Goal: Task Accomplishment & Management: Complete application form

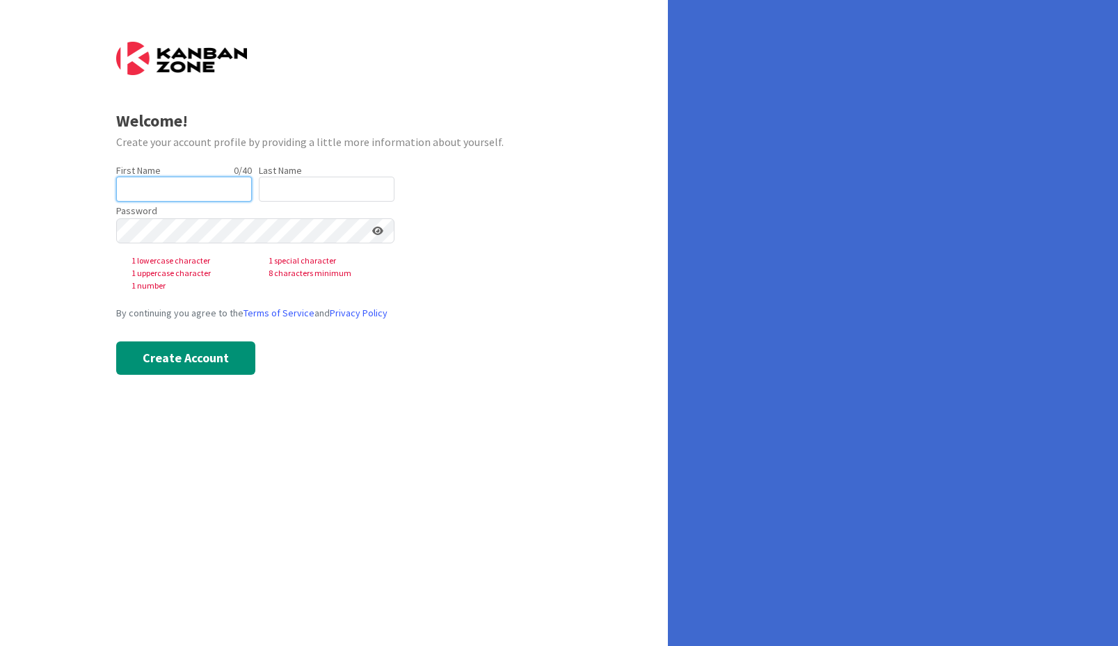
click at [161, 186] on input "text" at bounding box center [184, 189] width 136 height 25
type input "[PERSON_NAME]"
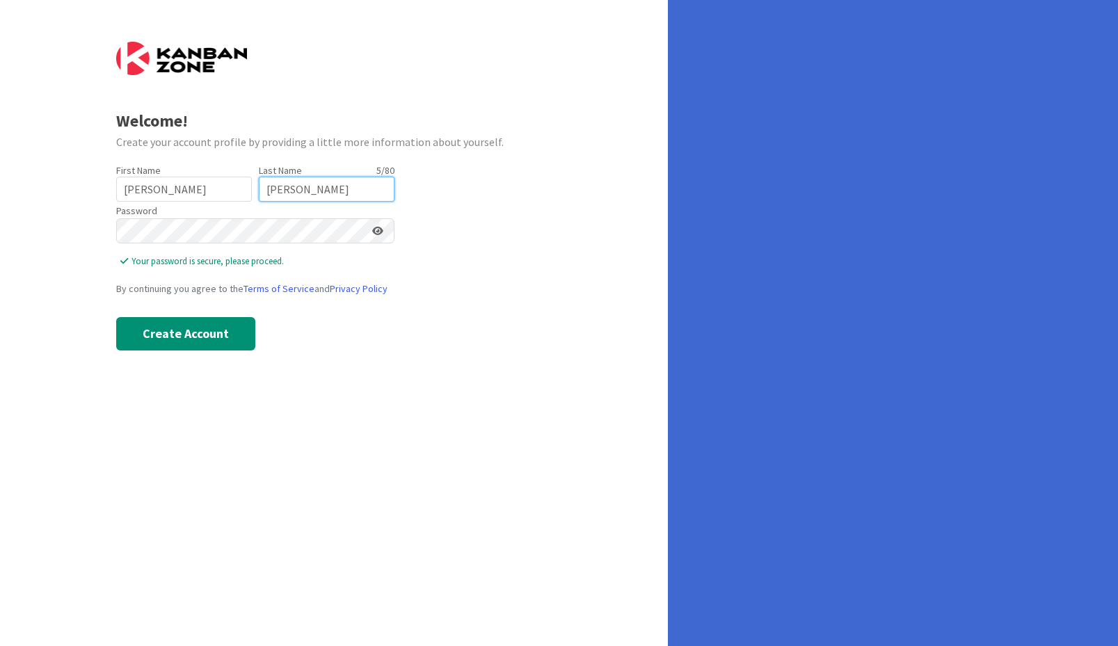
click at [351, 191] on input "[PERSON_NAME]" at bounding box center [327, 189] width 136 height 25
click at [305, 383] on div "Welcome! Create your account profile by providing a little more information abo…" at bounding box center [334, 323] width 668 height 646
click at [195, 346] on button "Create Account" at bounding box center [185, 333] width 139 height 33
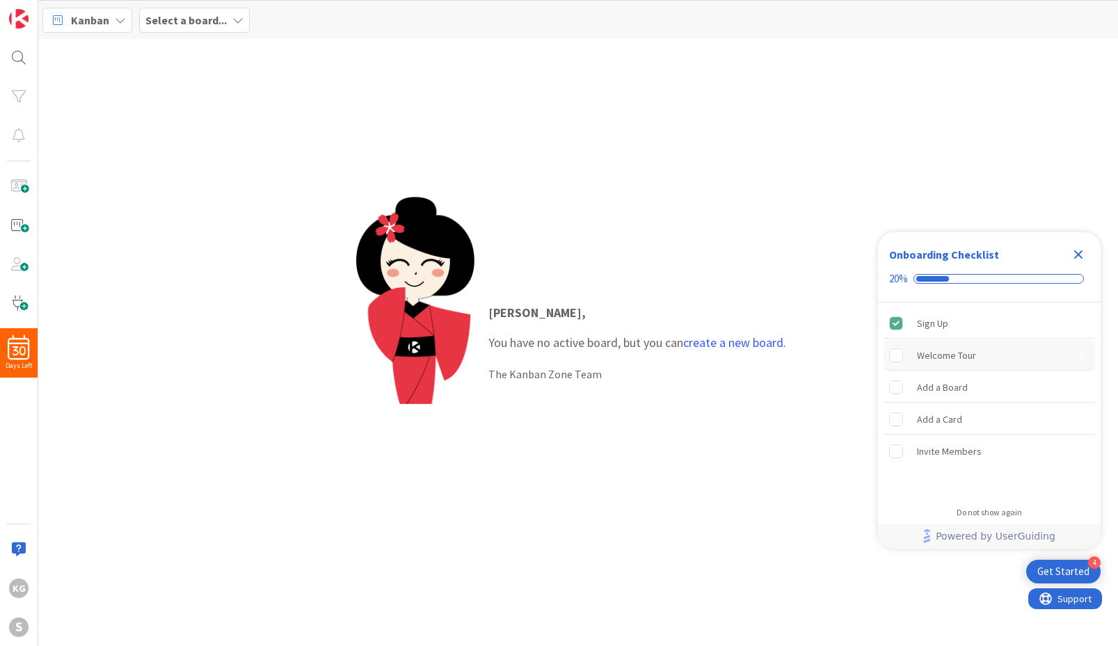
click at [938, 352] on div "Welcome Tour" at bounding box center [946, 355] width 59 height 17
click at [602, 361] on div "Karen , You have no active board, but you can create a new board . The Kanban Z…" at bounding box center [637, 342] width 326 height 107
click at [225, 25] on div "Select a board..." at bounding box center [194, 20] width 111 height 25
click at [109, 22] on div "Kanban" at bounding box center [87, 20] width 90 height 25
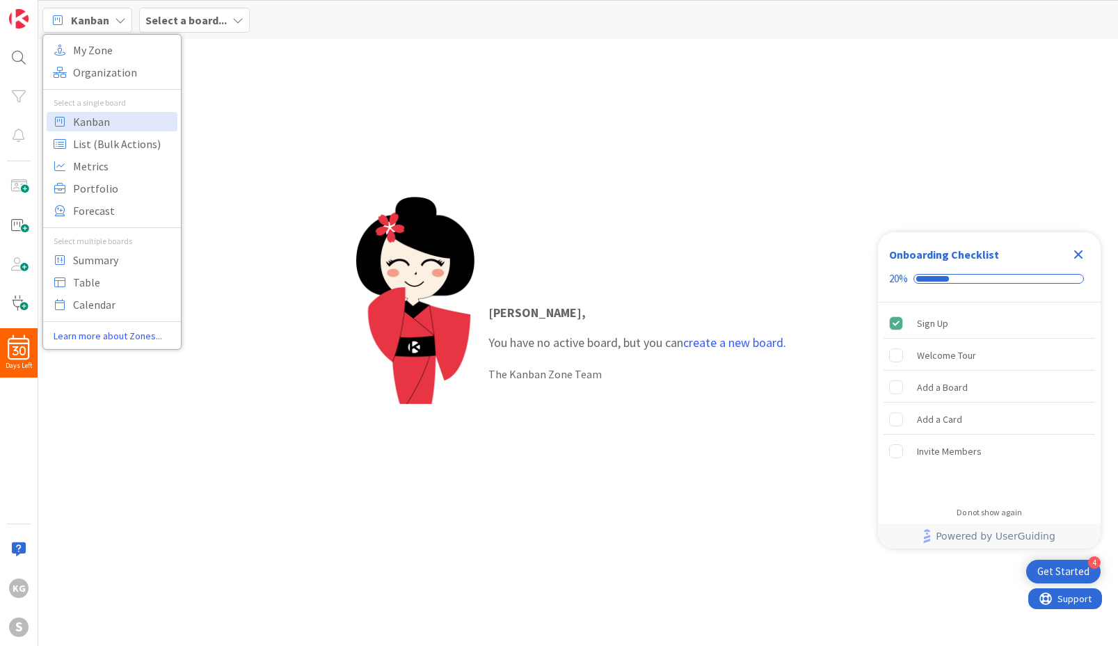
click at [537, 157] on div "Karen , You have no active board, but you can create a new board . The Kanban Z…" at bounding box center [578, 342] width 1080 height 607
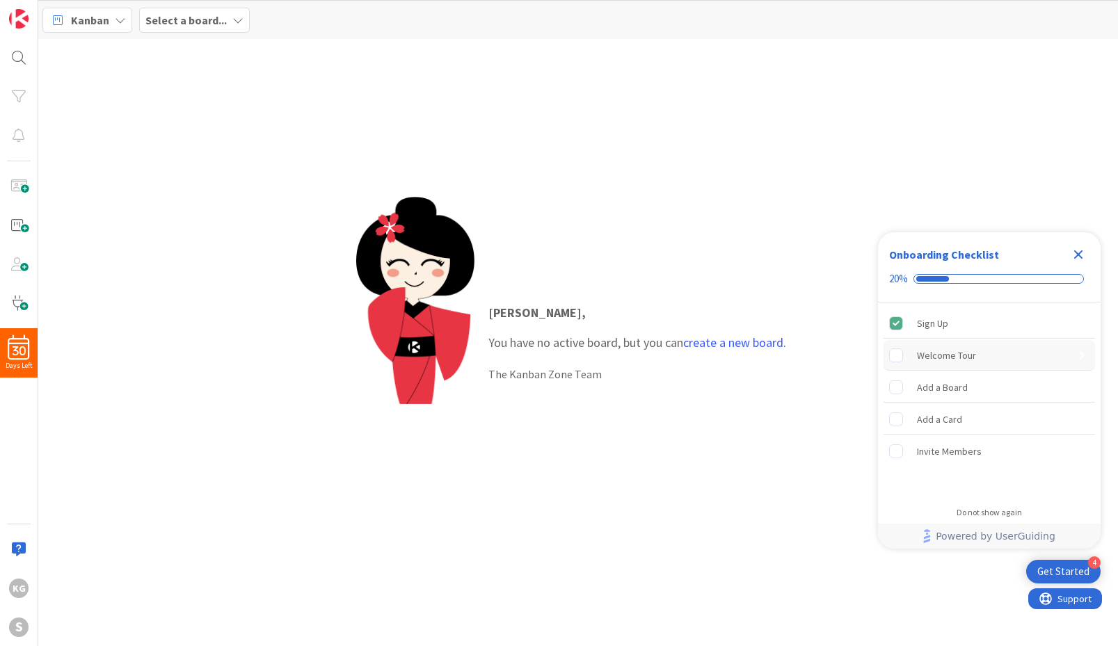
click at [895, 360] on rect "Welcome Tour is incomplete." at bounding box center [896, 354] width 13 height 13
click at [19, 225] on span at bounding box center [19, 225] width 28 height 28
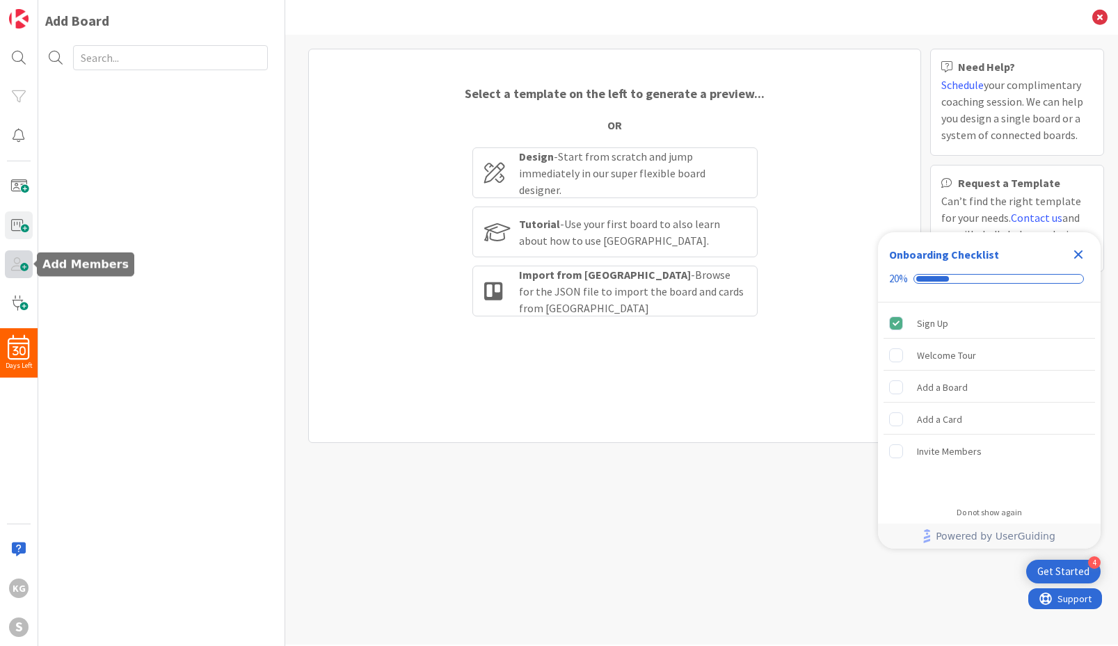
click at [14, 266] on span at bounding box center [19, 264] width 28 height 28
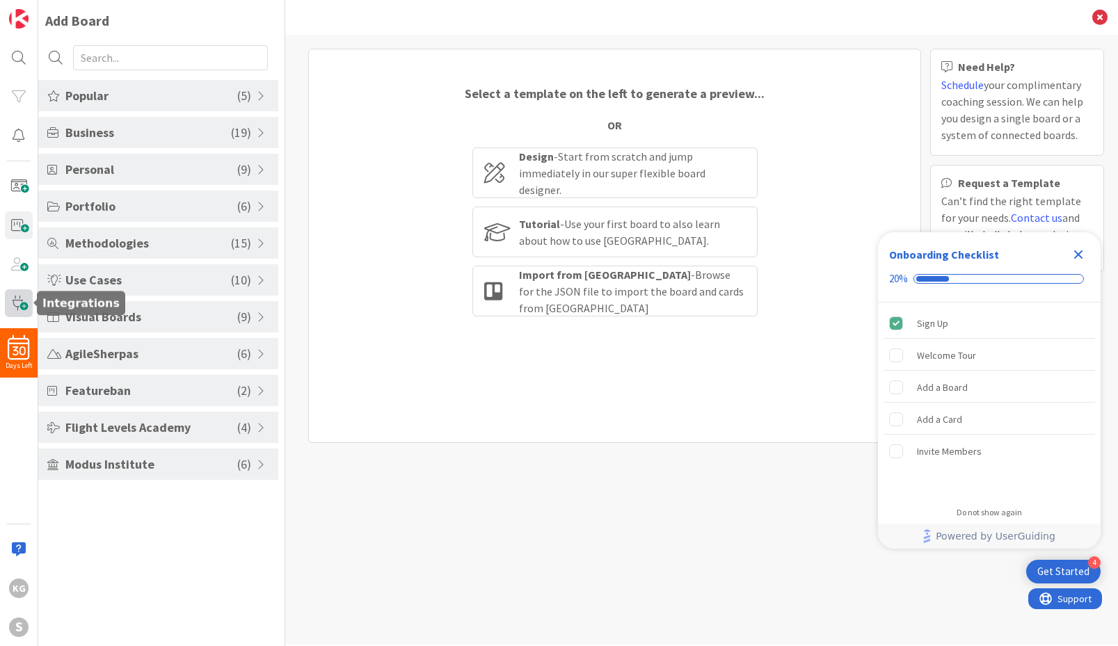
click at [6, 299] on span at bounding box center [19, 303] width 28 height 28
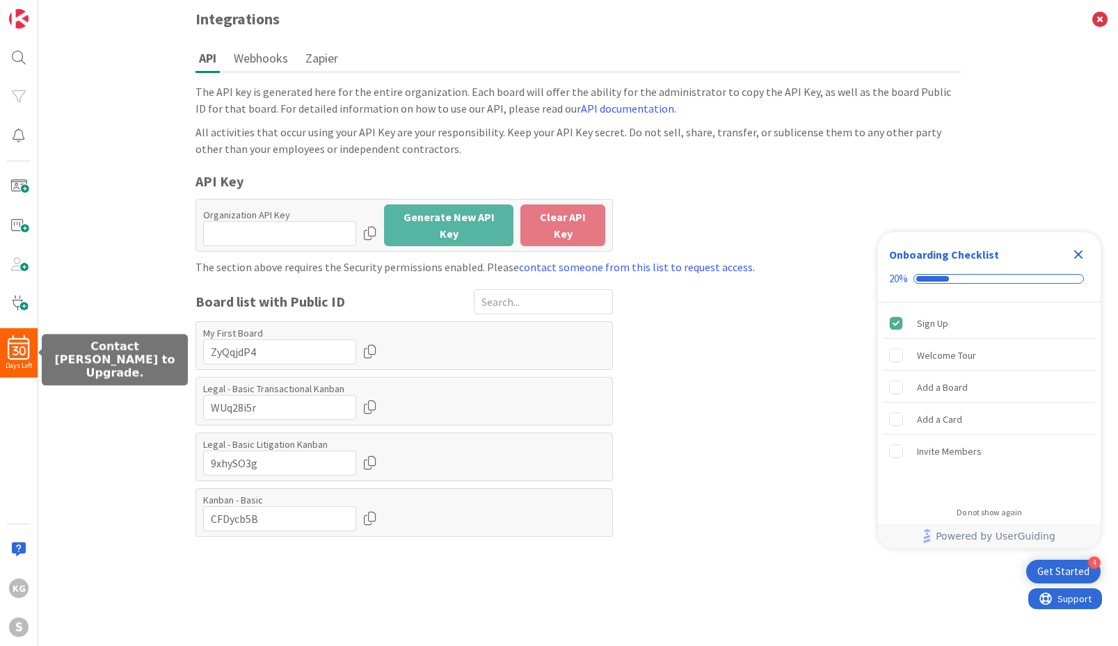
click at [18, 355] on span "30" at bounding box center [19, 351] width 13 height 10
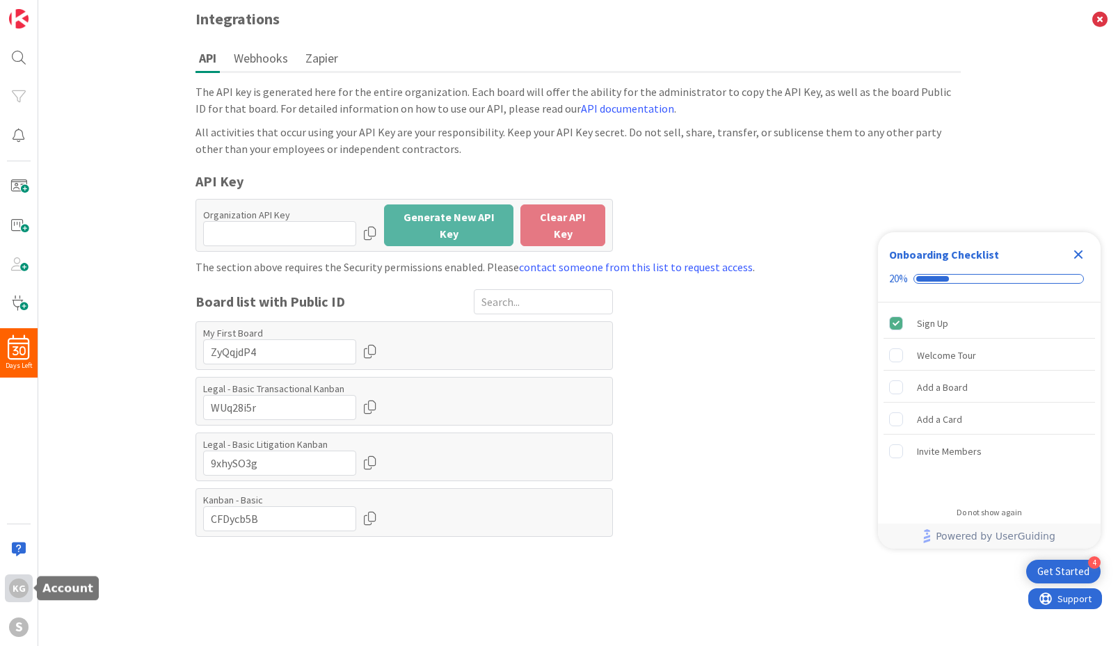
click at [12, 593] on div "KG" at bounding box center [18, 588] width 19 height 19
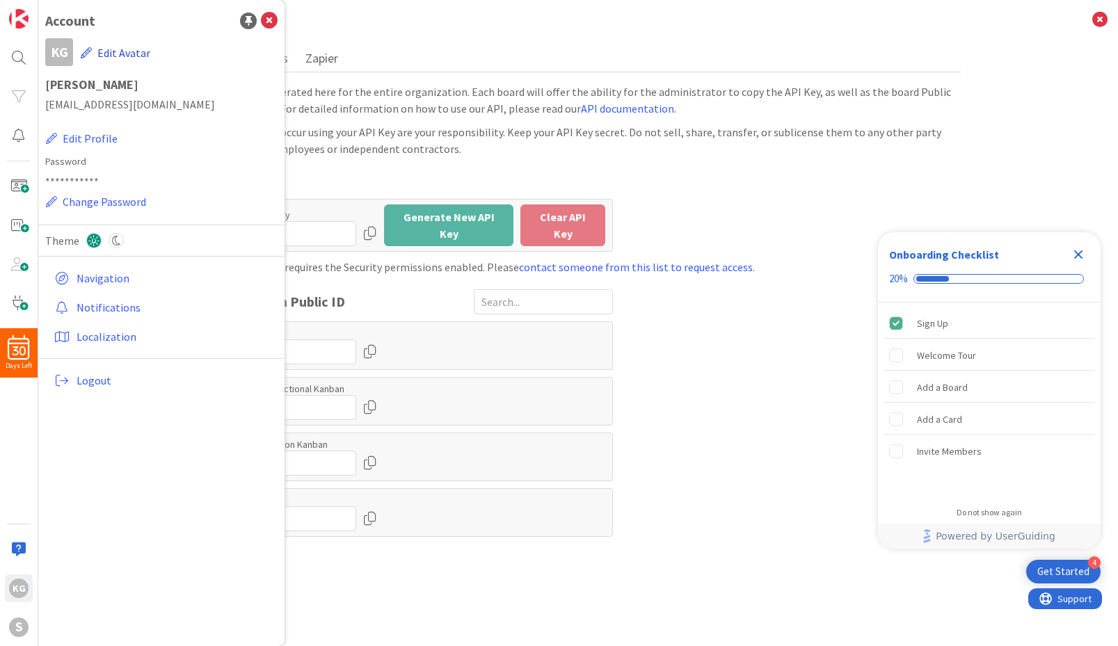
click at [125, 51] on button "Edit Avatar" at bounding box center [115, 52] width 71 height 29
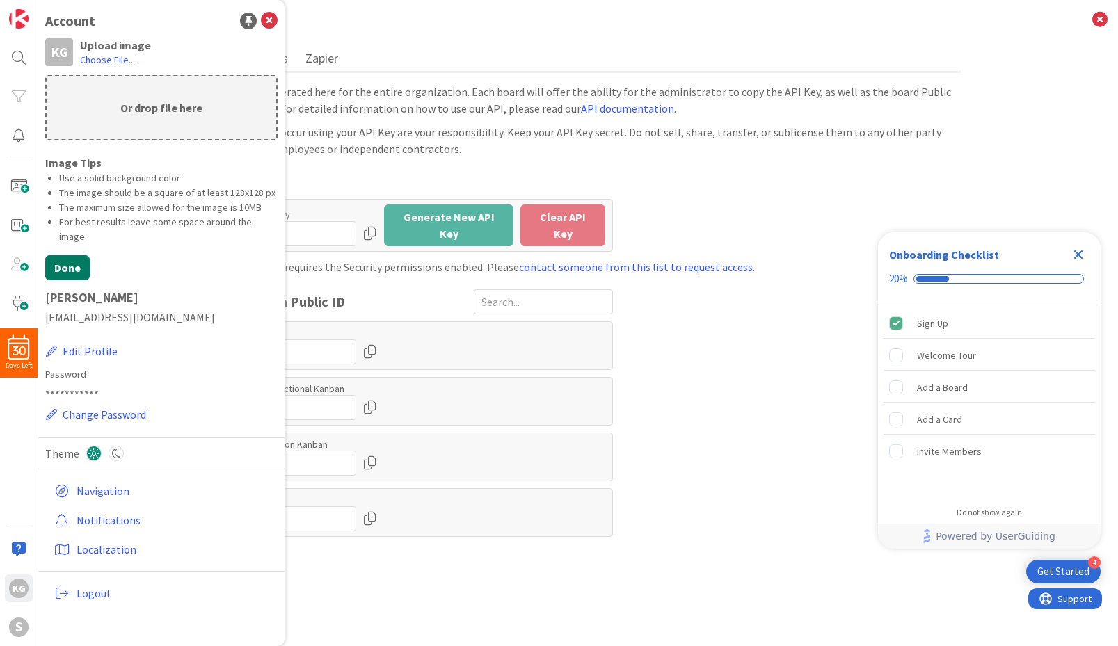
click at [72, 255] on button "Done" at bounding box center [67, 267] width 45 height 25
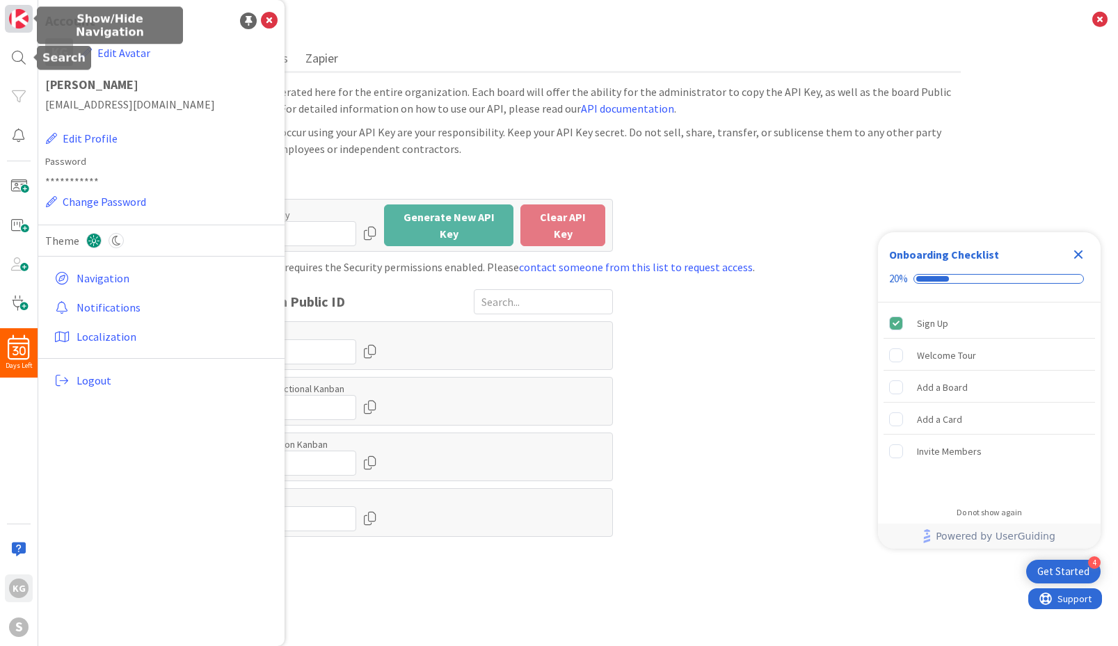
click at [25, 23] on img at bounding box center [18, 18] width 19 height 19
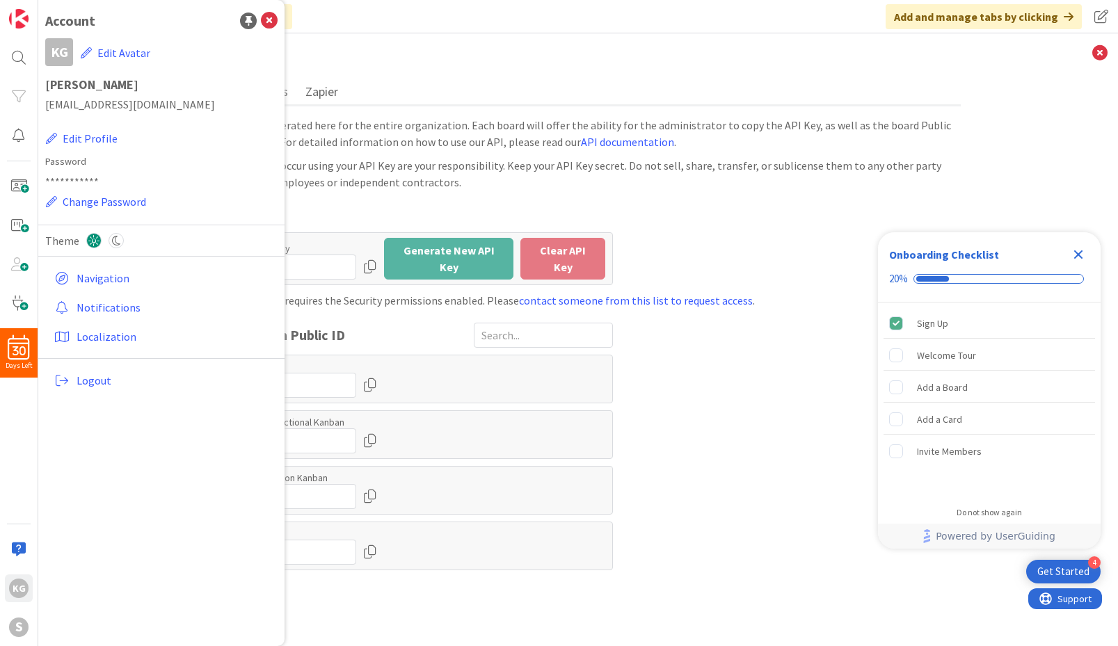
click at [481, 120] on div "The API key is generated here for the entire organization. Each board will offe…" at bounding box center [577, 133] width 765 height 33
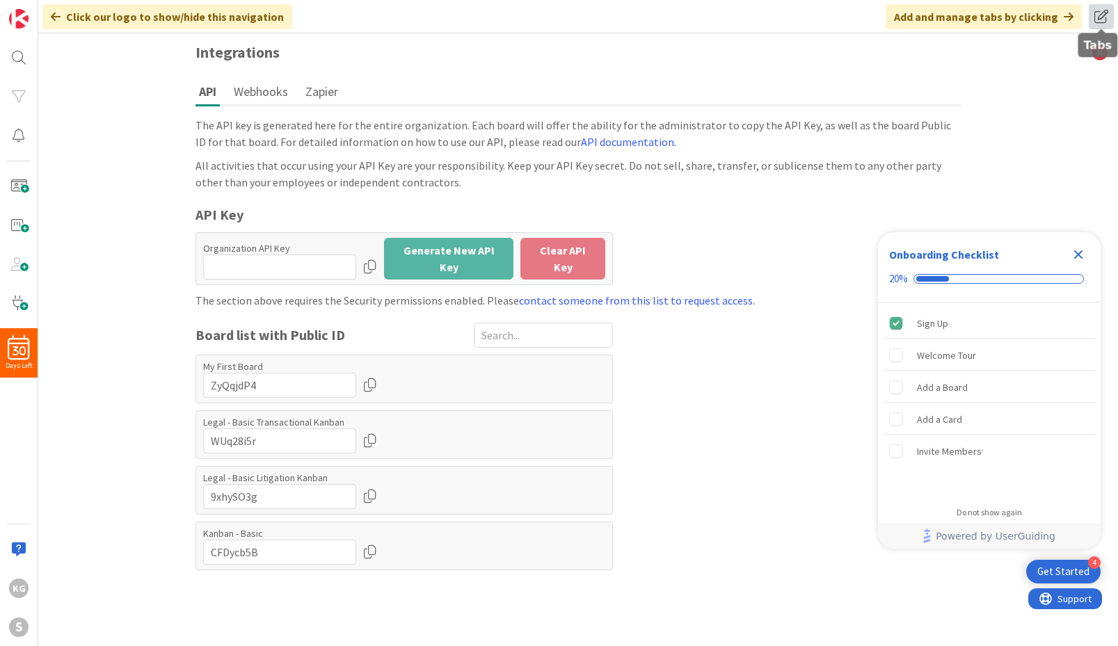
click at [1091, 18] on span at bounding box center [1101, 16] width 25 height 25
